Goal: Find specific page/section: Find specific page/section

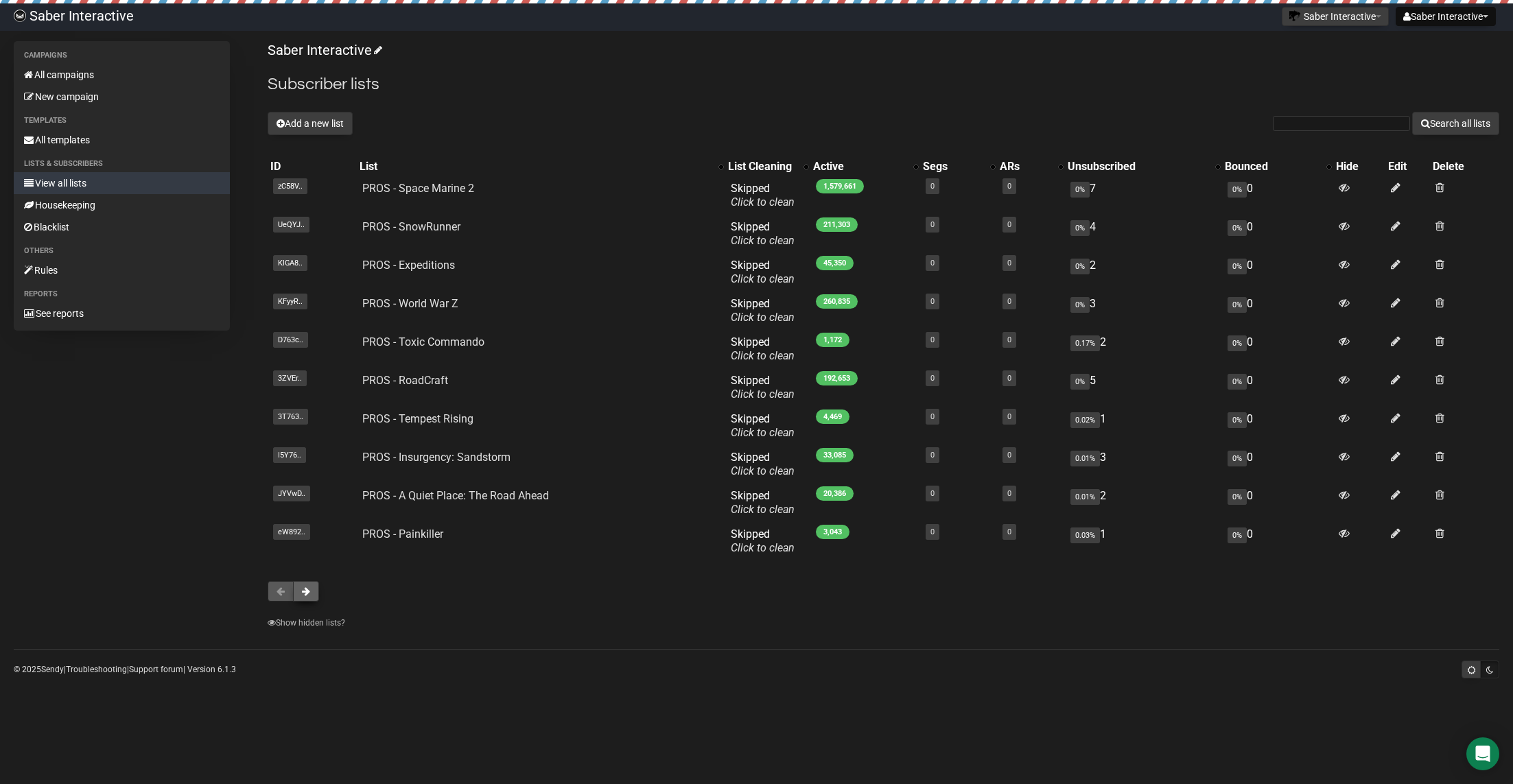
click at [303, 595] on button at bounding box center [306, 591] width 26 height 21
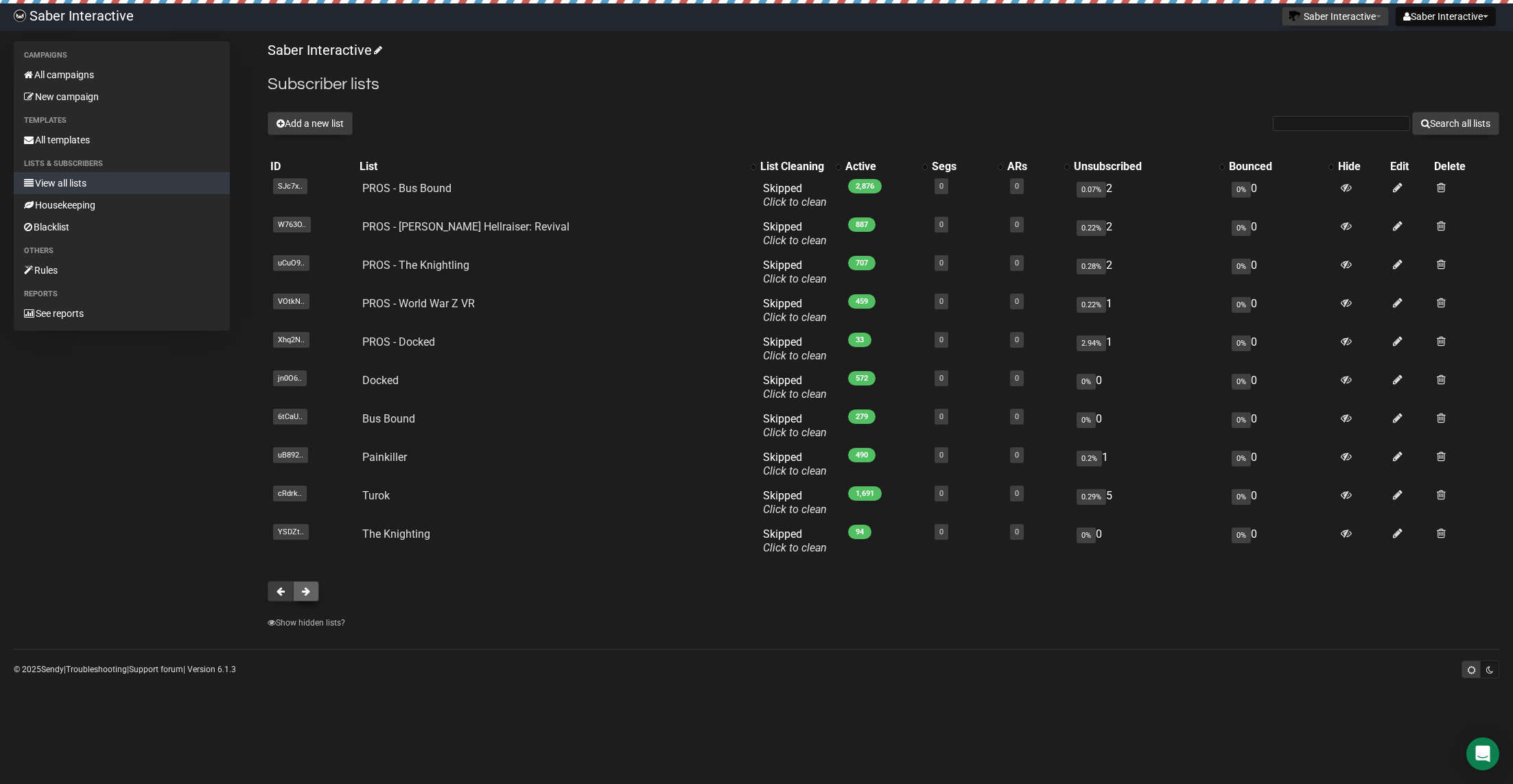
click at [294, 595] on button at bounding box center [306, 591] width 26 height 21
click at [316, 593] on button at bounding box center [306, 591] width 26 height 21
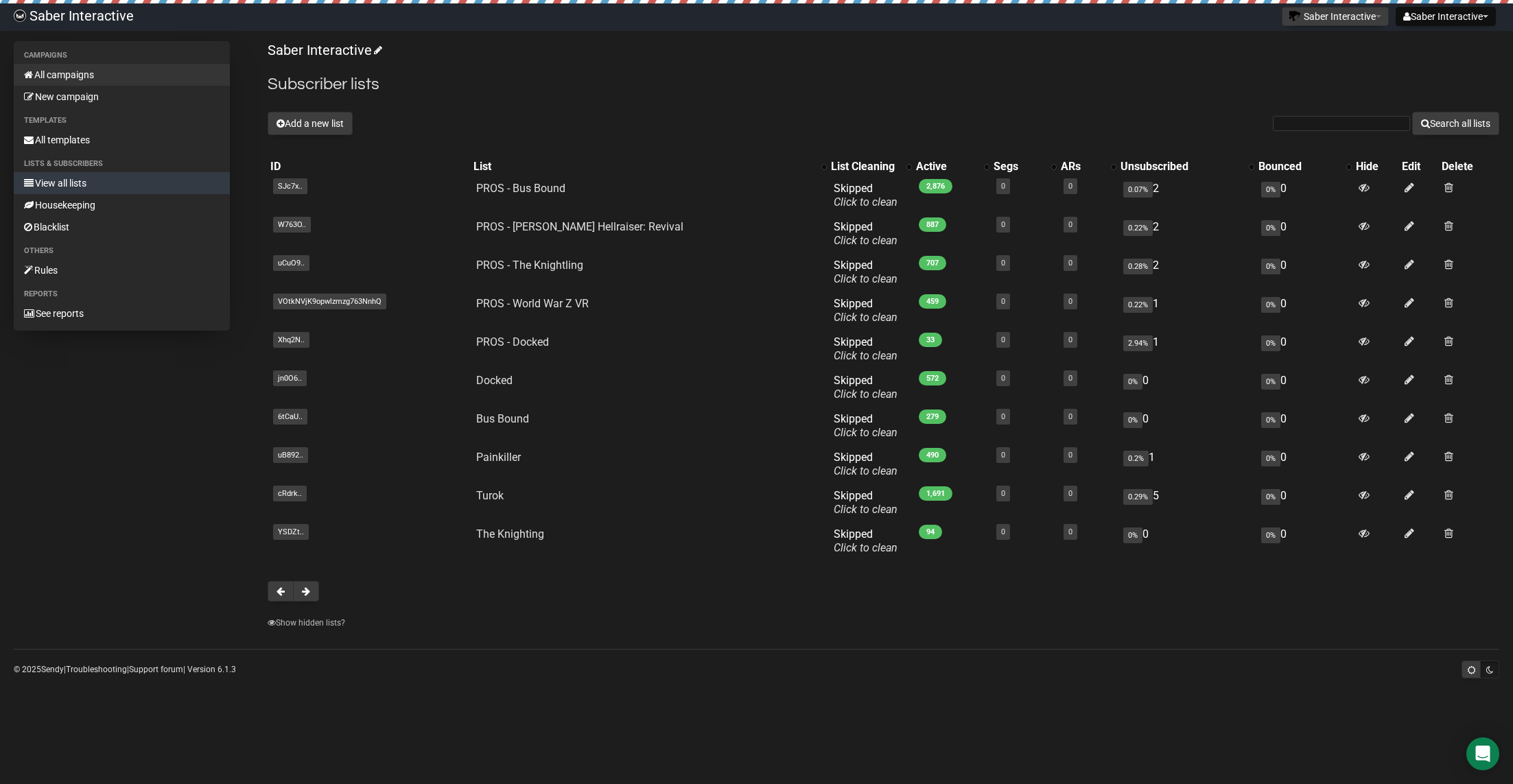
click at [70, 72] on link "All campaigns" at bounding box center [122, 75] width 216 height 22
